Goal: Task Accomplishment & Management: Complete application form

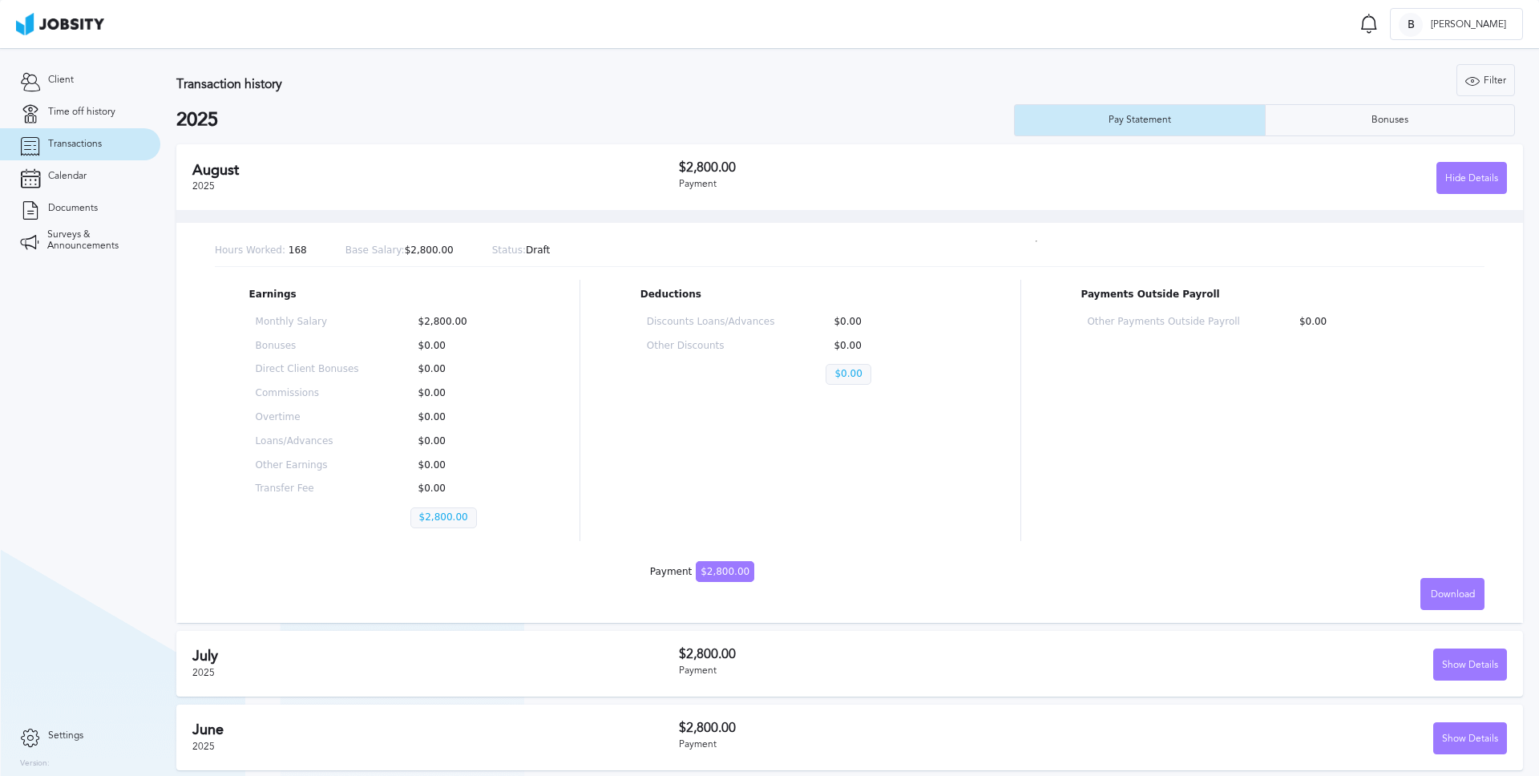
click at [432, 95] on div "Transaction history Filter Years 2025 2024 2023 2022 2021 2025 Pay Statement Bo…" at bounding box center [849, 100] width 1347 height 72
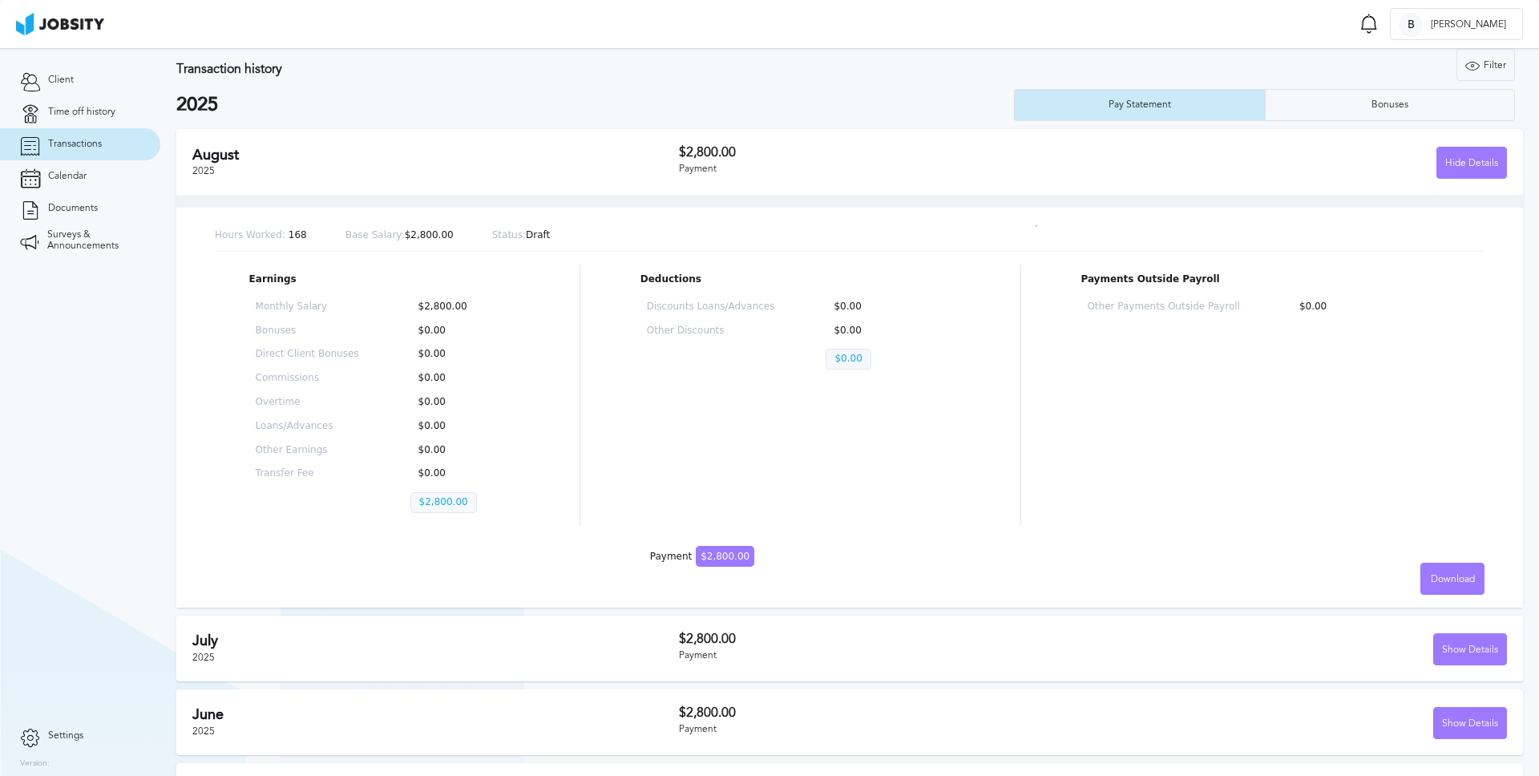
scroll to position [6, 0]
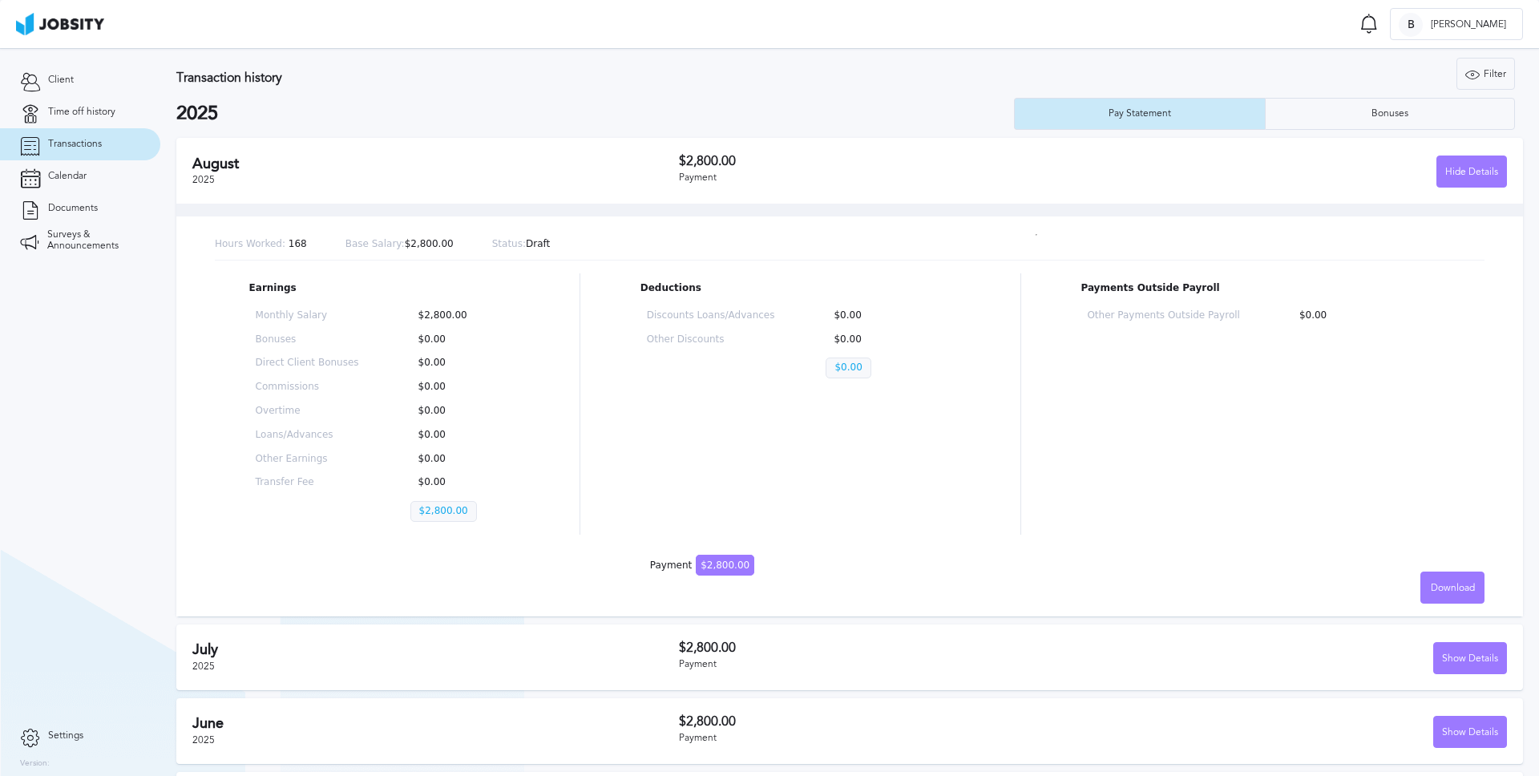
click at [486, 655] on h2 "July" at bounding box center [435, 649] width 487 height 17
click at [1456, 657] on div "Show Details" at bounding box center [1470, 659] width 72 height 32
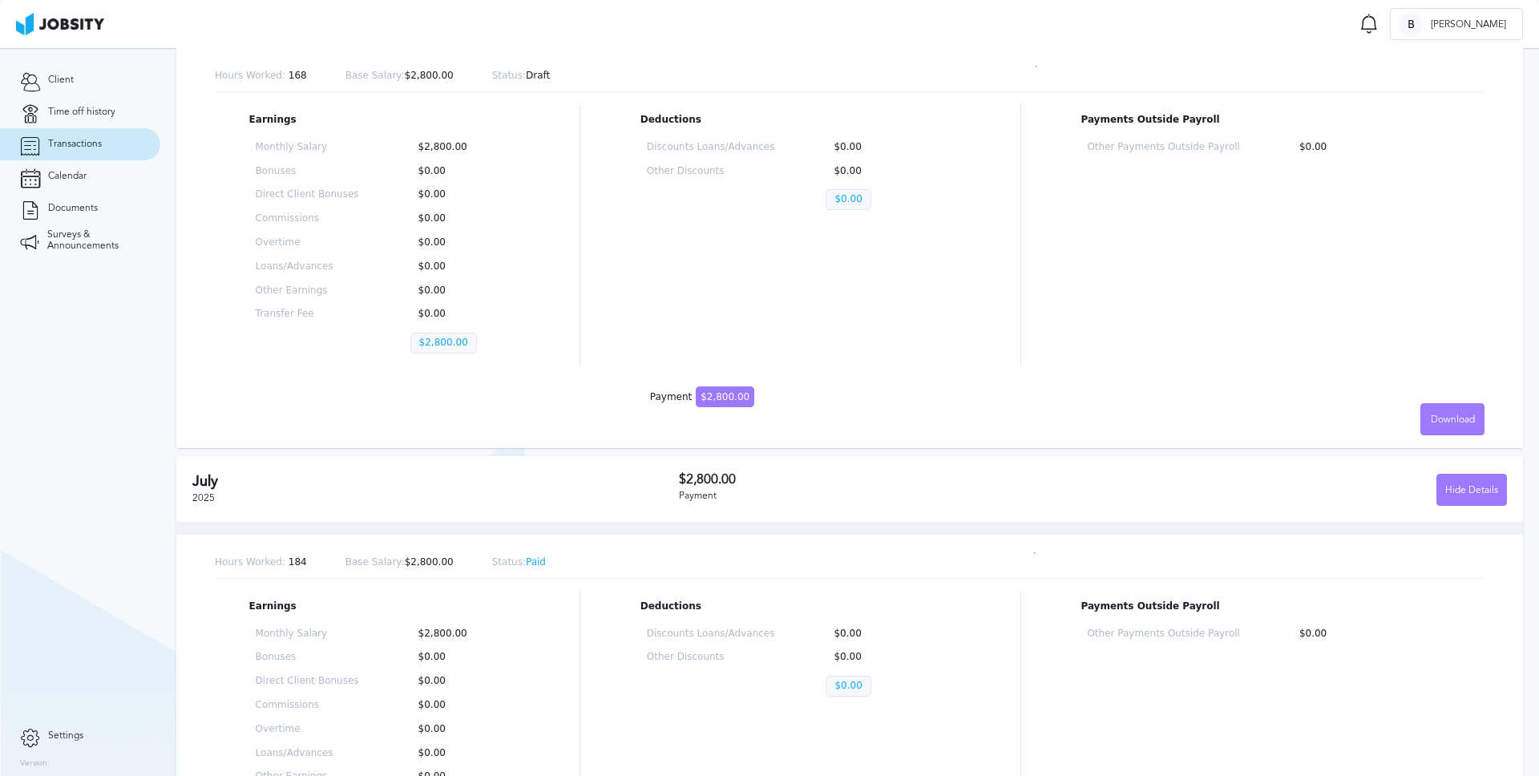
scroll to position [90, 0]
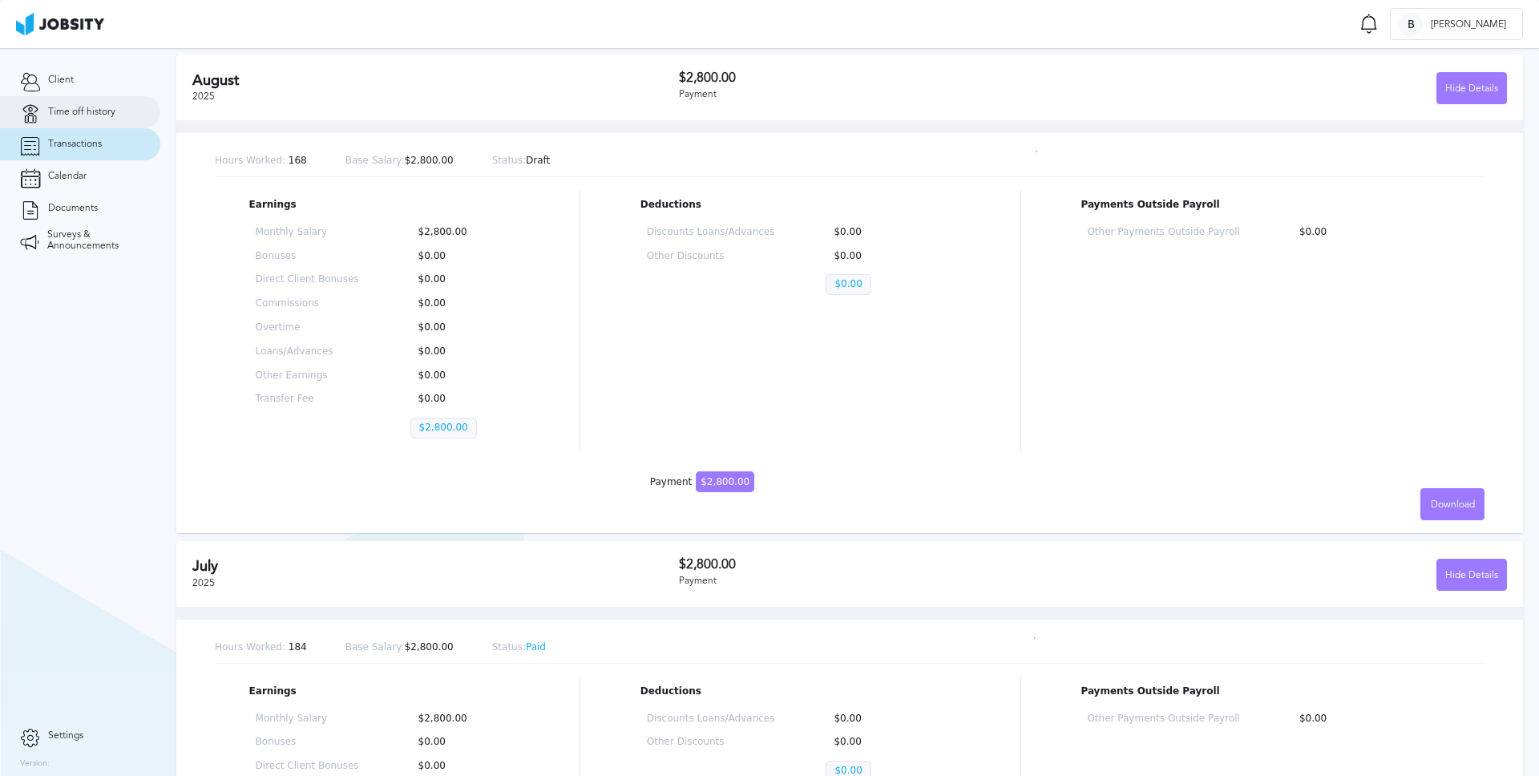
click at [105, 117] on span "Time off history" at bounding box center [81, 112] width 67 height 11
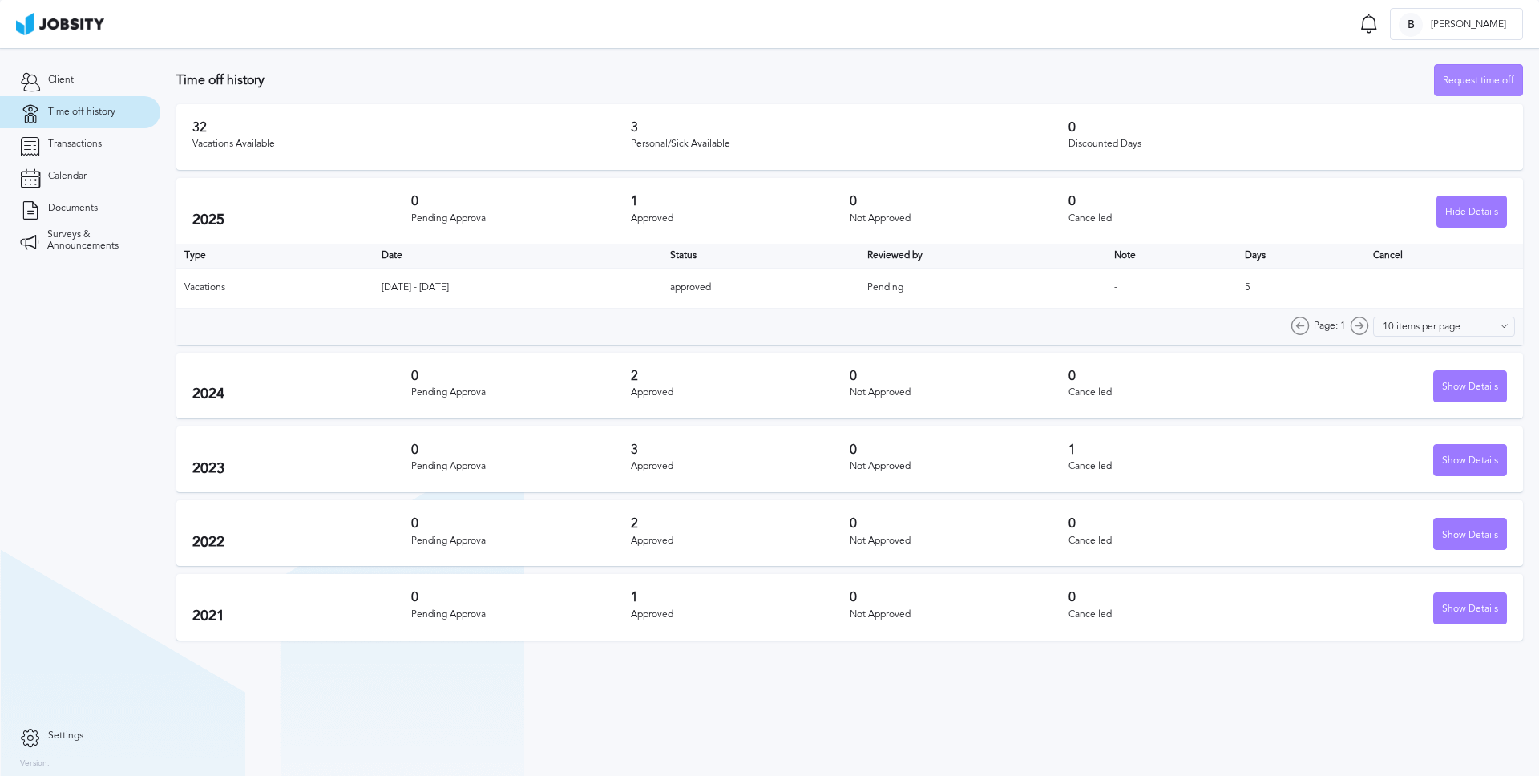
click at [1472, 79] on div "Request time off" at bounding box center [1478, 81] width 87 height 32
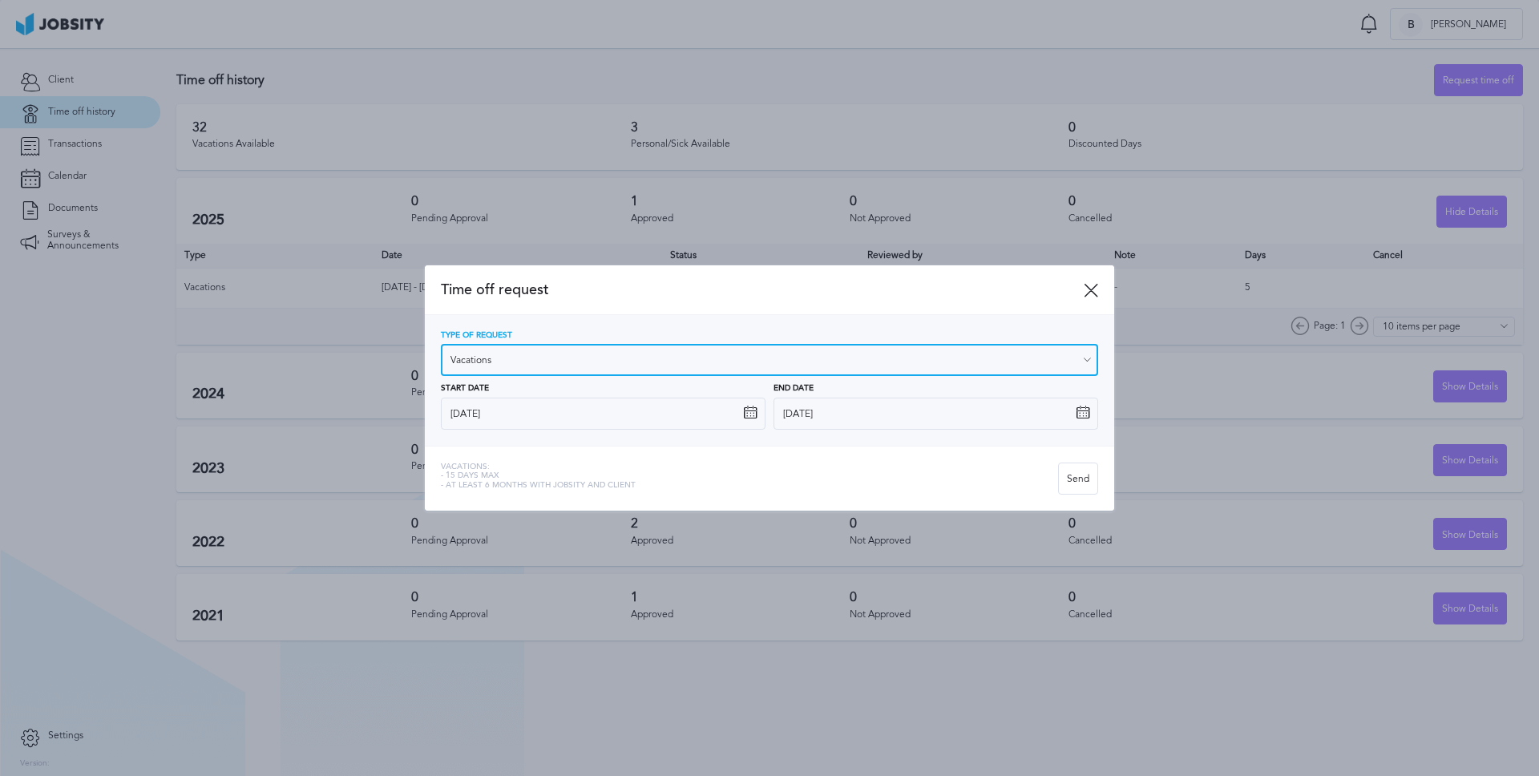
click at [545, 357] on input "Vacations" at bounding box center [769, 360] width 657 height 32
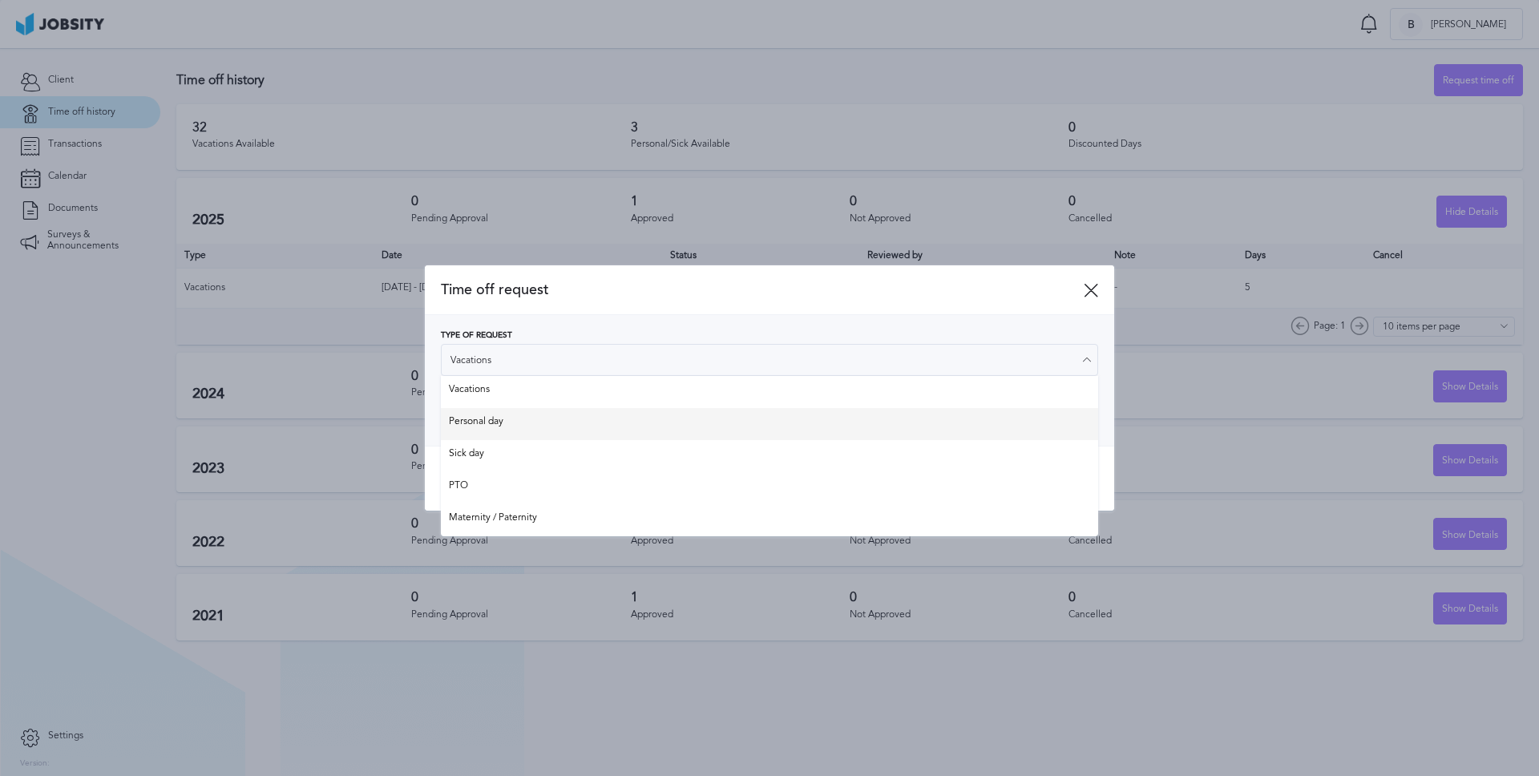
type input "Personal day"
click at [501, 424] on div "Type of Request Personal day Vacations Personal day Sick day PTO Maternity / Pa…" at bounding box center [769, 380] width 657 height 99
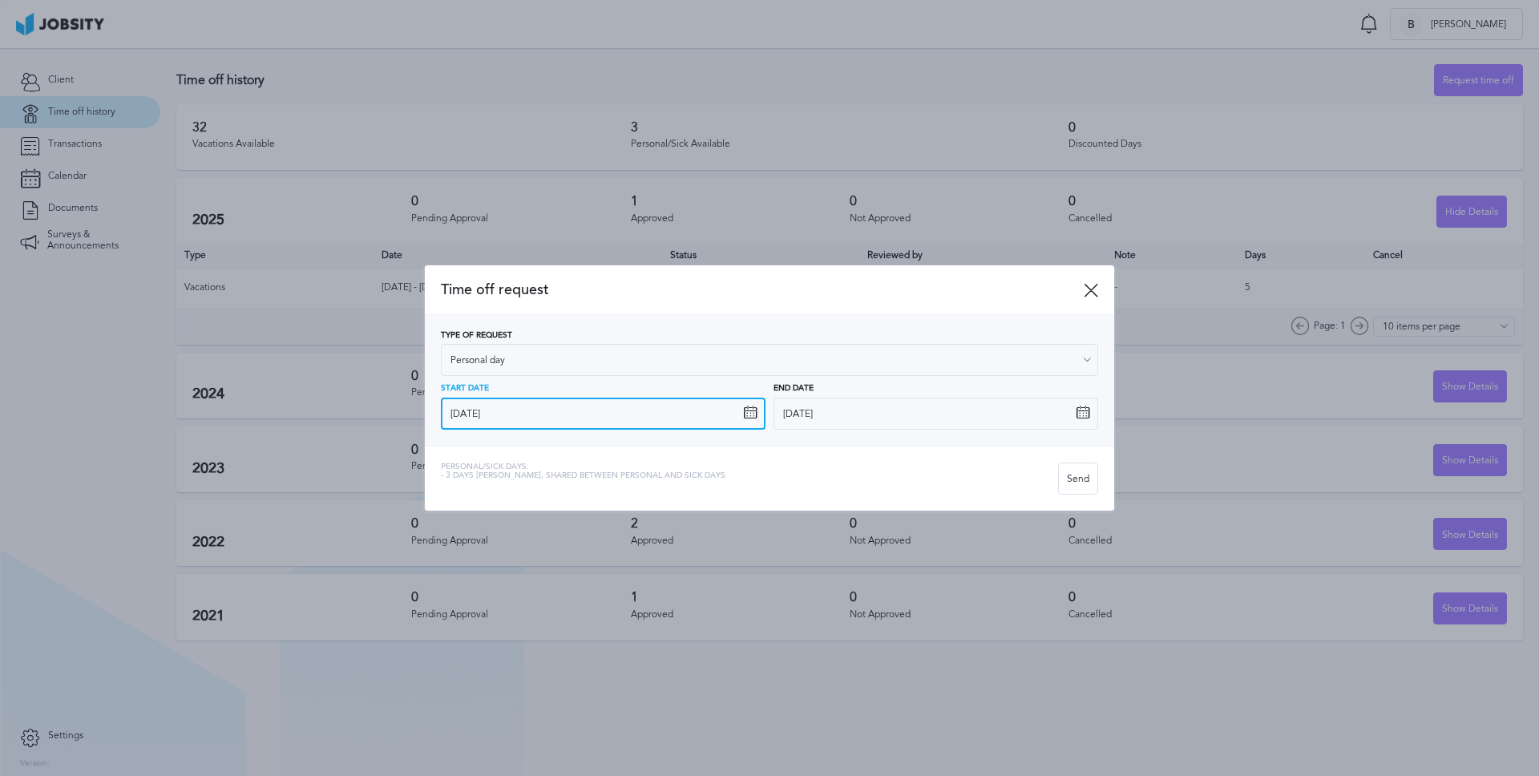
click at [505, 417] on input "[DATE]" at bounding box center [603, 414] width 325 height 32
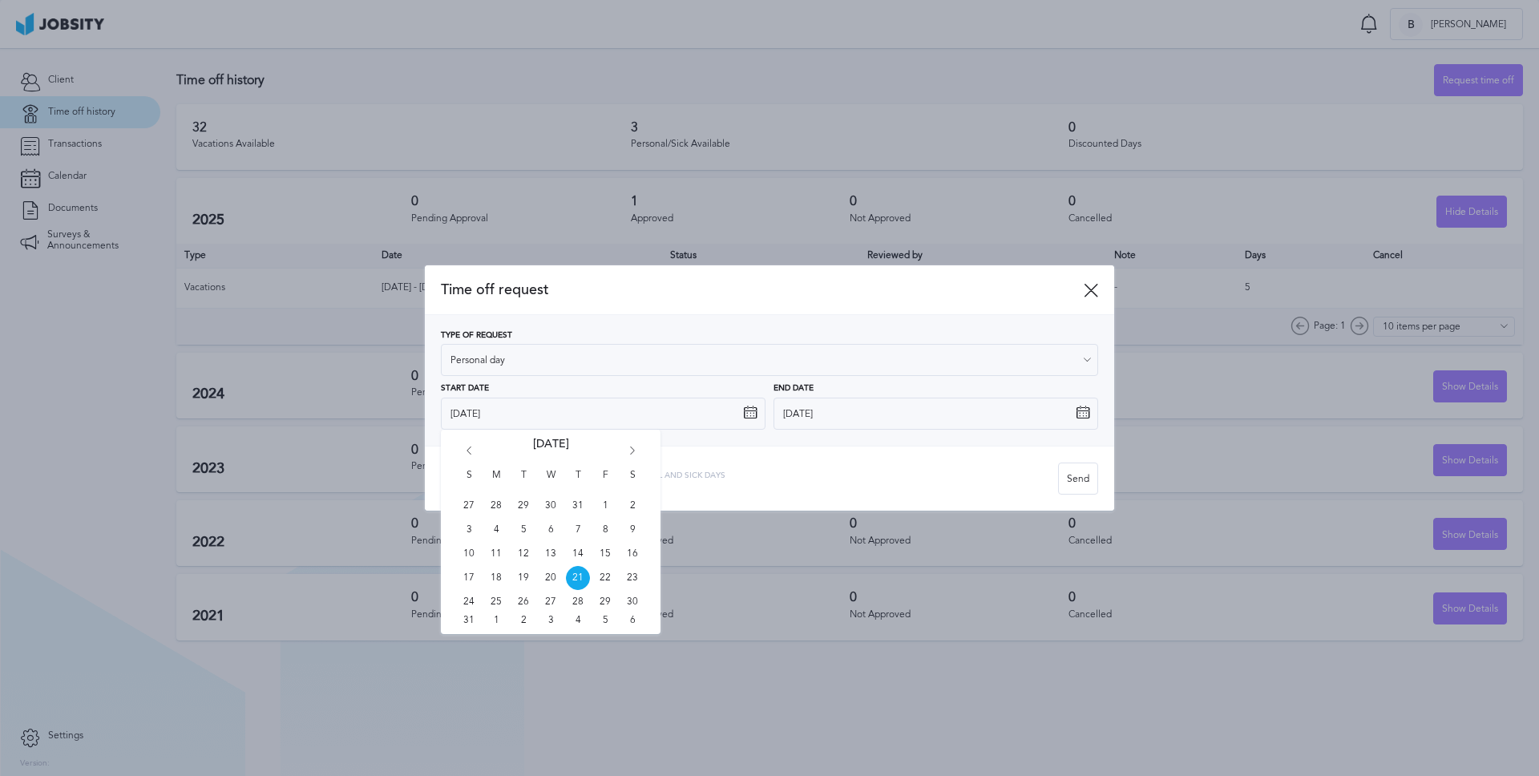
click at [630, 446] on icon "Go forward 1 month" at bounding box center [632, 453] width 14 height 14
click at [496, 576] on span "22" at bounding box center [496, 578] width 24 height 24
type input "[DATE]"
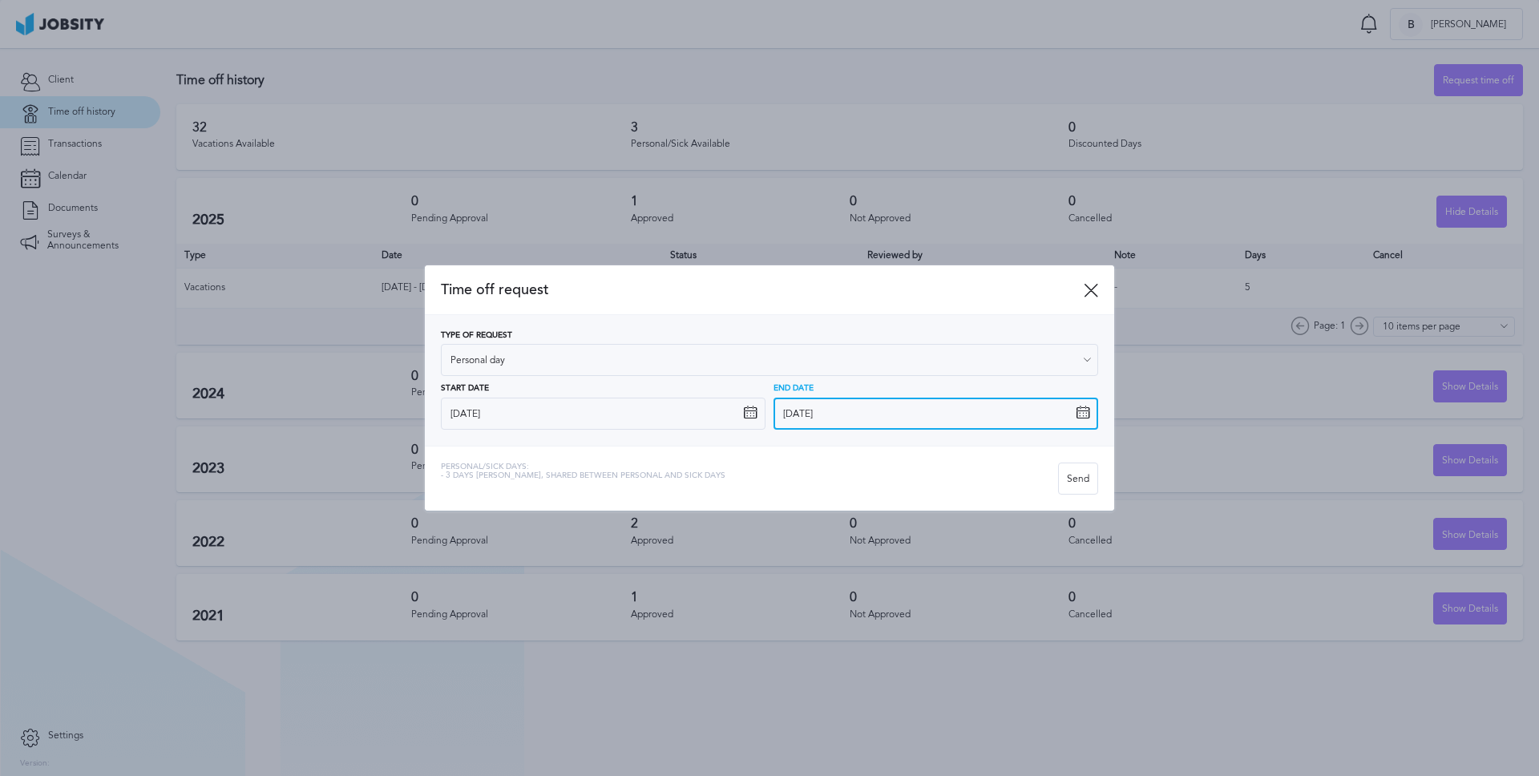
click at [867, 417] on input "[DATE]" at bounding box center [935, 414] width 325 height 32
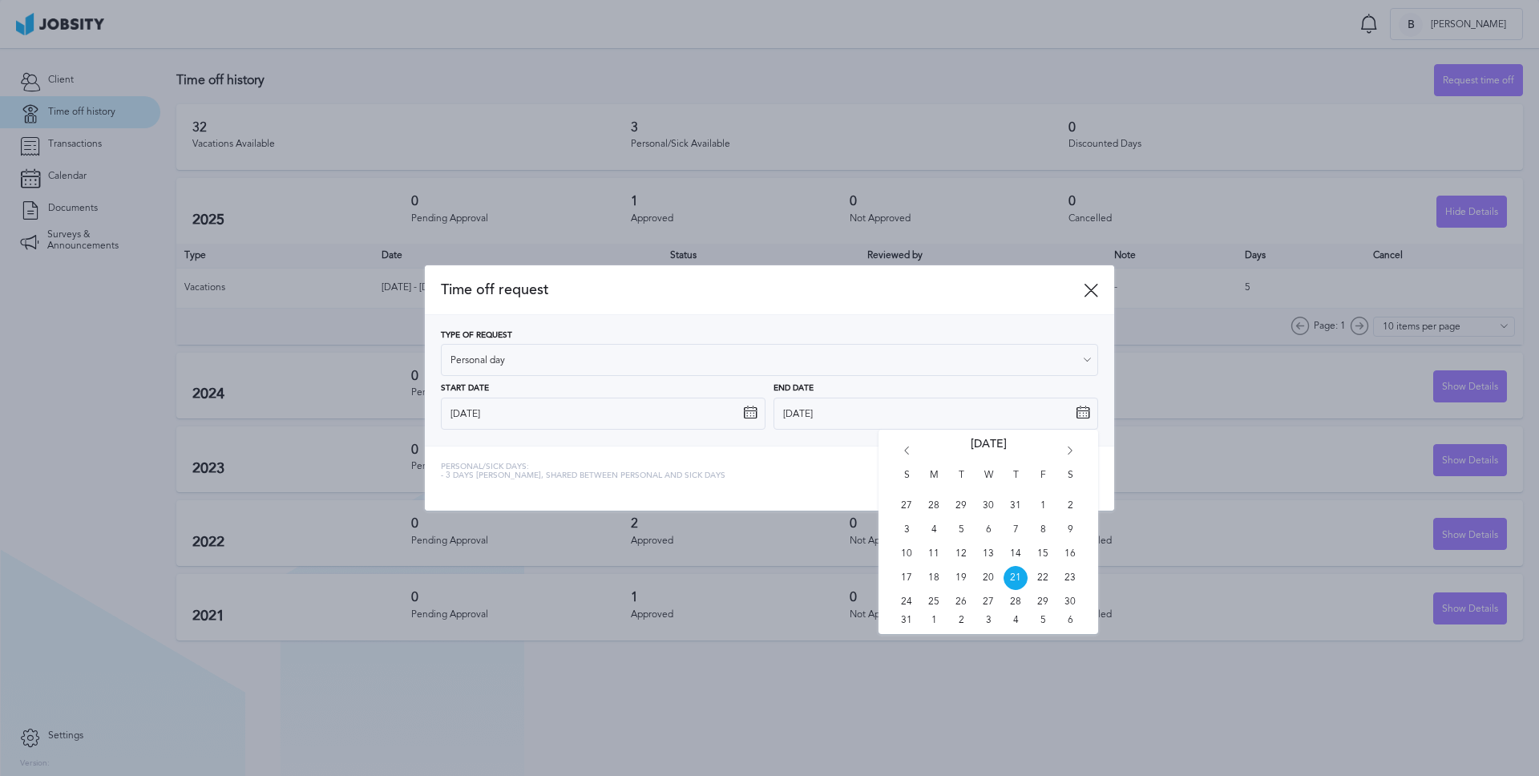
click at [1070, 452] on icon "Go forward 1 month" at bounding box center [1070, 453] width 14 height 14
click at [935, 585] on span "22" at bounding box center [934, 578] width 24 height 24
type input "[DATE]"
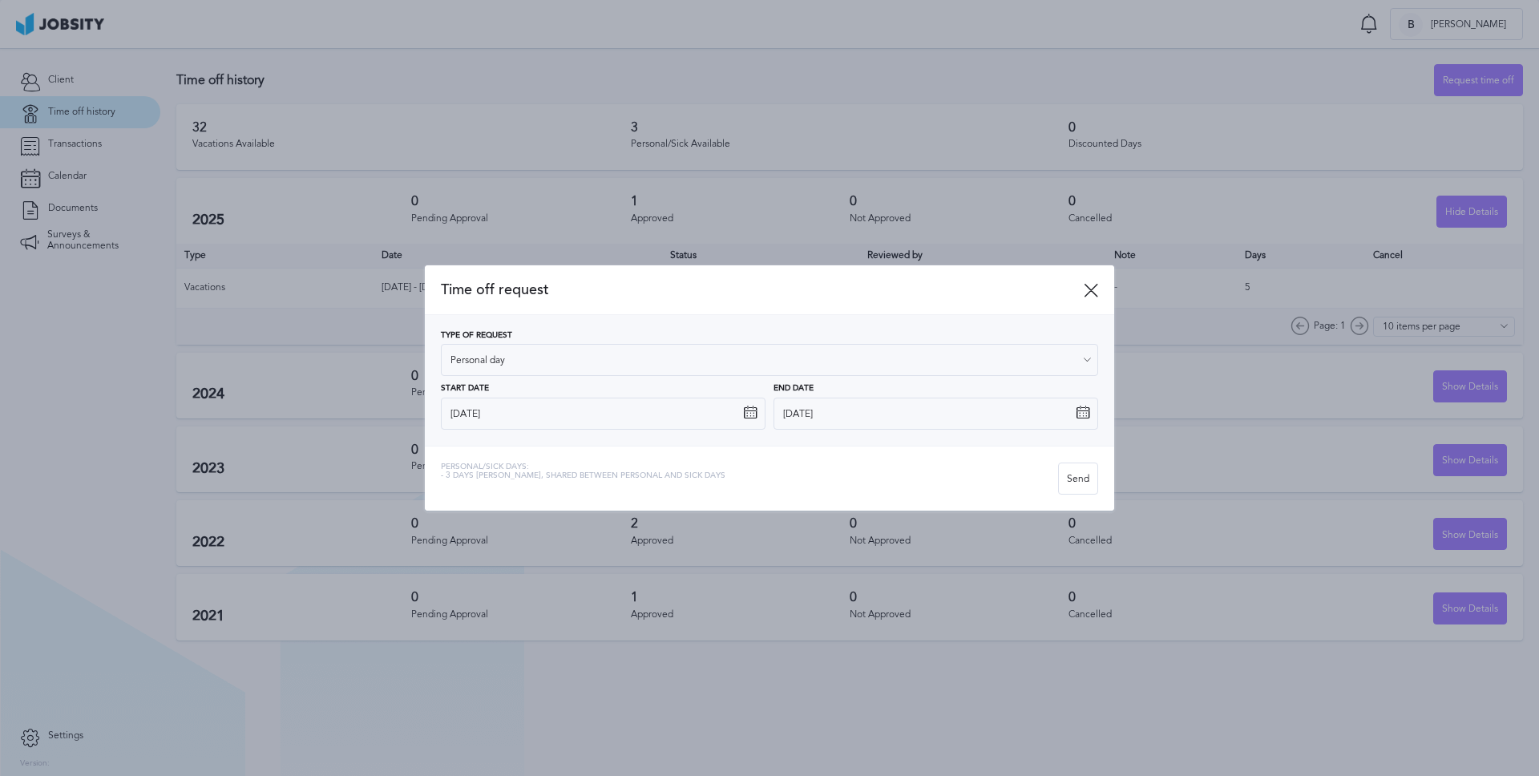
click at [807, 476] on div "Personal/Sick days: - 3 days [PERSON_NAME], shared between personal and sick da…" at bounding box center [749, 478] width 617 height 32
click at [1071, 477] on div "Send" at bounding box center [1078, 479] width 38 height 32
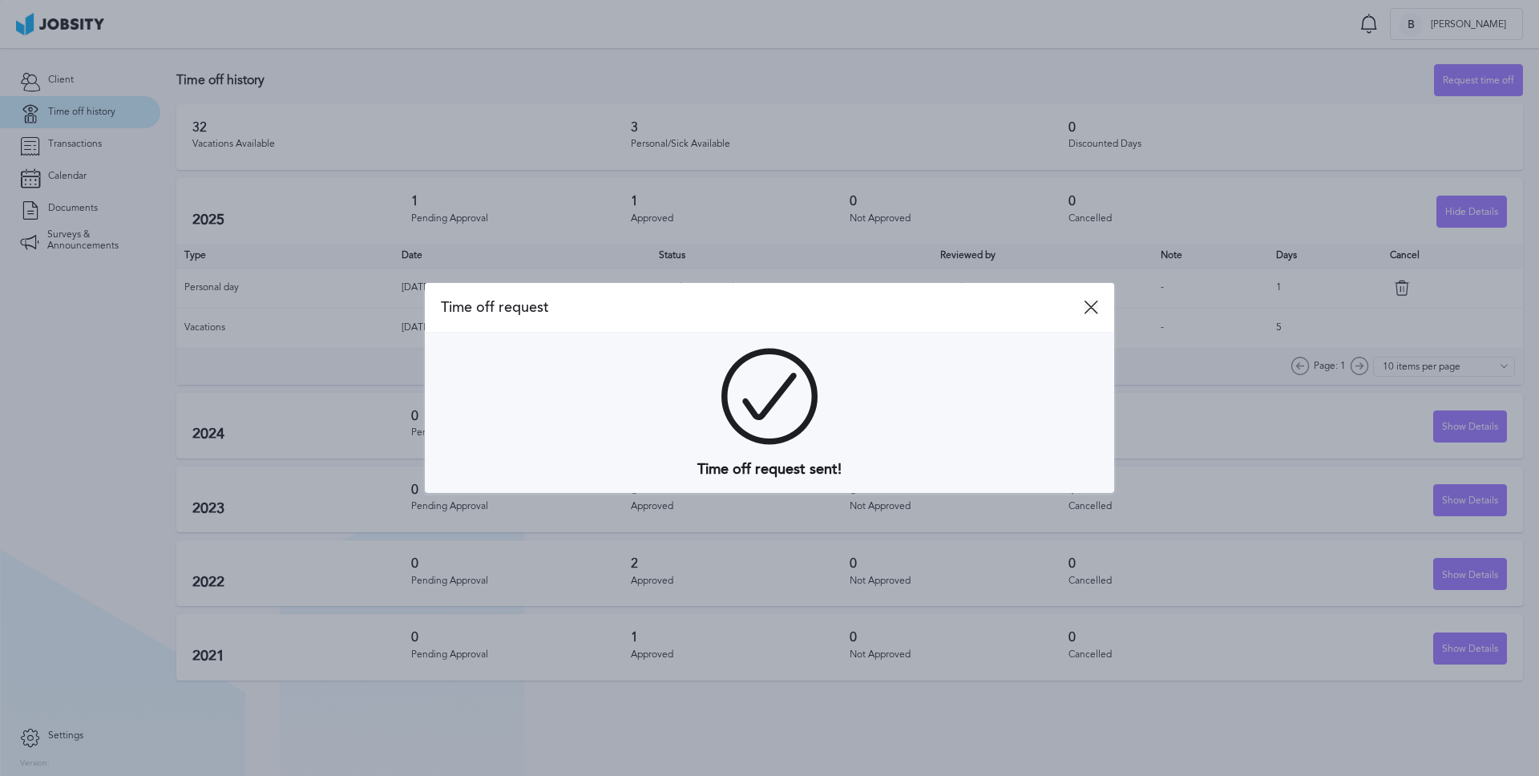
click at [1090, 310] on icon at bounding box center [1091, 307] width 14 height 14
